Goal: Navigation & Orientation: Find specific page/section

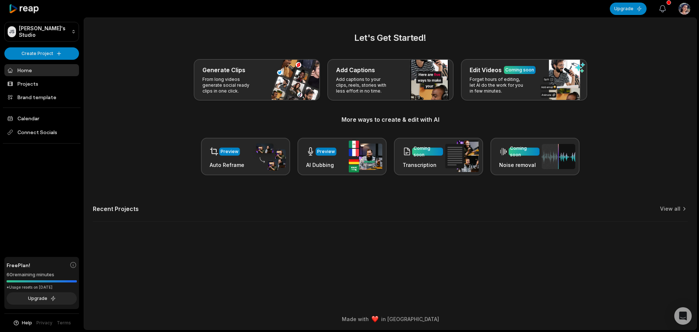
click at [659, 6] on icon "button" at bounding box center [662, 8] width 9 height 9
click at [50, 28] on html "JS Julia's Studio Create Project Home Projects Brand template Calendar Connect …" at bounding box center [349, 166] width 699 height 332
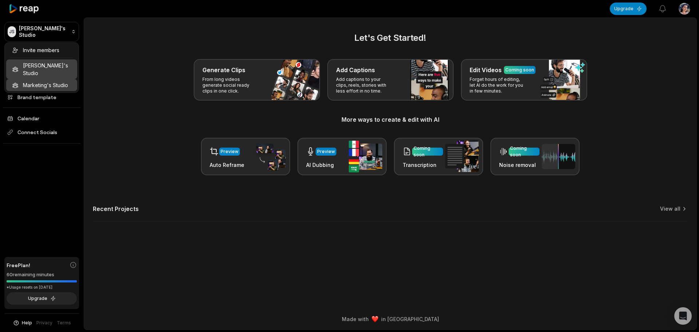
click at [53, 79] on div "Marketing's Studio" at bounding box center [41, 85] width 71 height 12
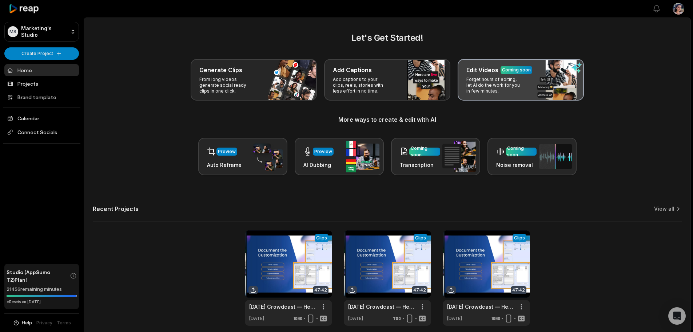
click at [492, 89] on p "Forget hours of editing, let AI do the work for you in few minutes." at bounding box center [495, 84] width 56 height 17
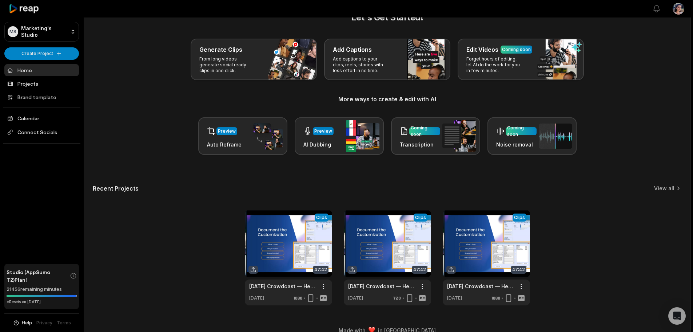
scroll to position [32, 0]
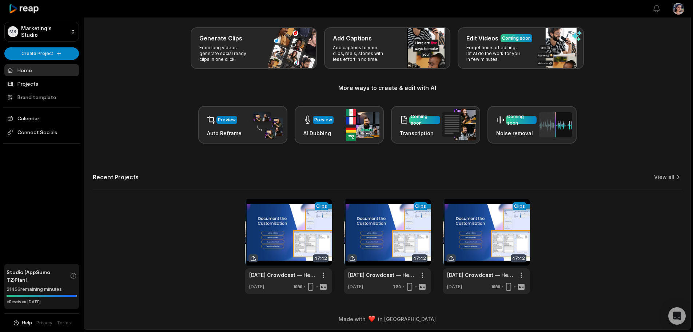
click at [49, 71] on link "Home" at bounding box center [41, 70] width 75 height 12
